Goal: Navigation & Orientation: Find specific page/section

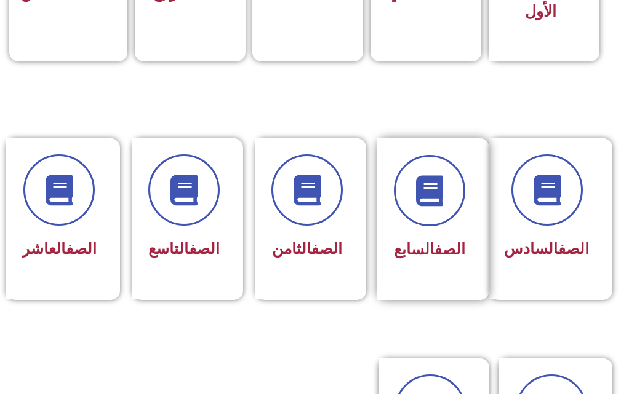
scroll to position [430, 0]
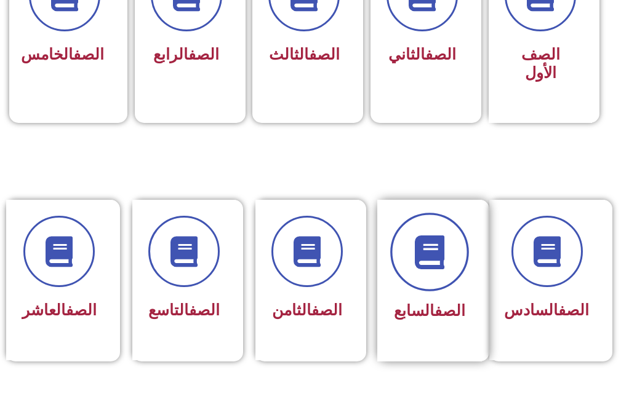
click at [445, 240] on icon at bounding box center [429, 253] width 34 height 34
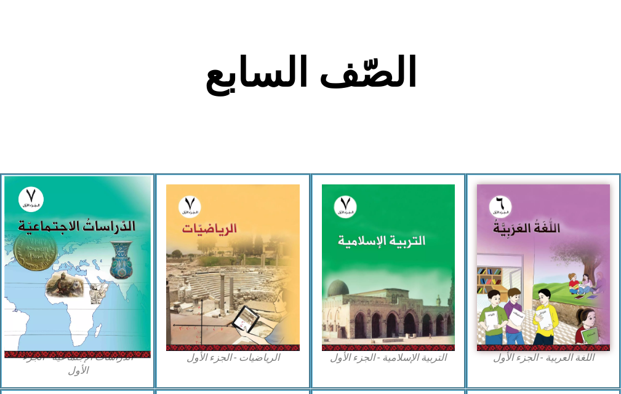
scroll to position [228, 0]
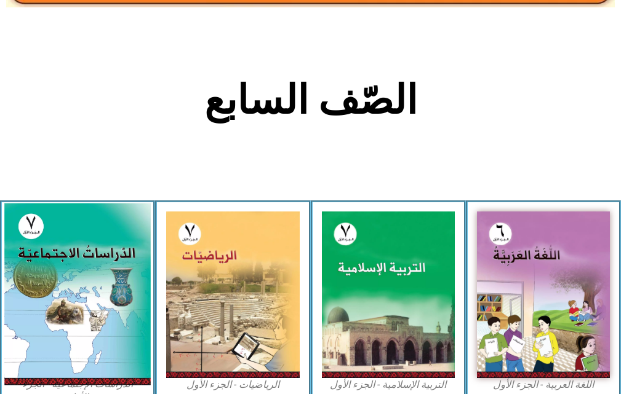
click at [87, 257] on img at bounding box center [77, 295] width 146 height 182
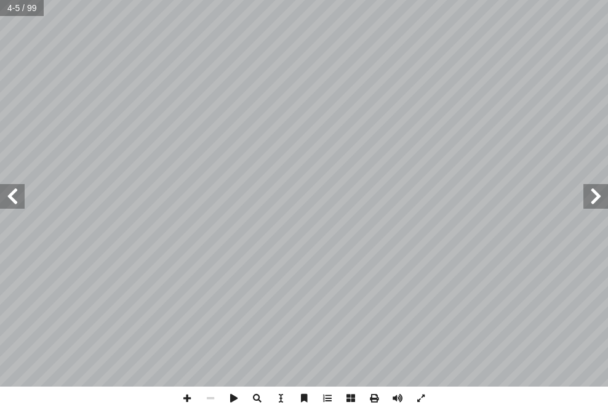
click at [607, 83] on html "الصفحة الرئيسية الصف الأول الصف الثاني الصف الثالث الصف الرابع الصف الخامس الصف…" at bounding box center [304, 41] width 608 height 83
click at [328, 394] on span at bounding box center [326, 397] width 23 height 23
